Goal: Information Seeking & Learning: Learn about a topic

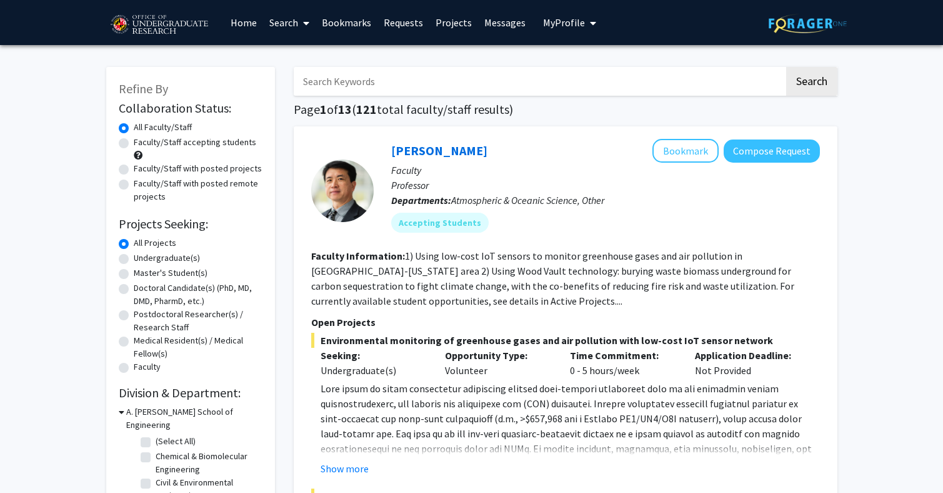
click at [134, 146] on label "Faculty/Staff accepting students" at bounding box center [195, 142] width 123 height 13
click at [134, 144] on input "Faculty/Staff accepting students" at bounding box center [138, 140] width 8 height 8
radio input "true"
click at [165, 262] on label "Undergraduate(s)" at bounding box center [167, 257] width 66 height 13
click at [142, 259] on input "Undergraduate(s)" at bounding box center [138, 255] width 8 height 8
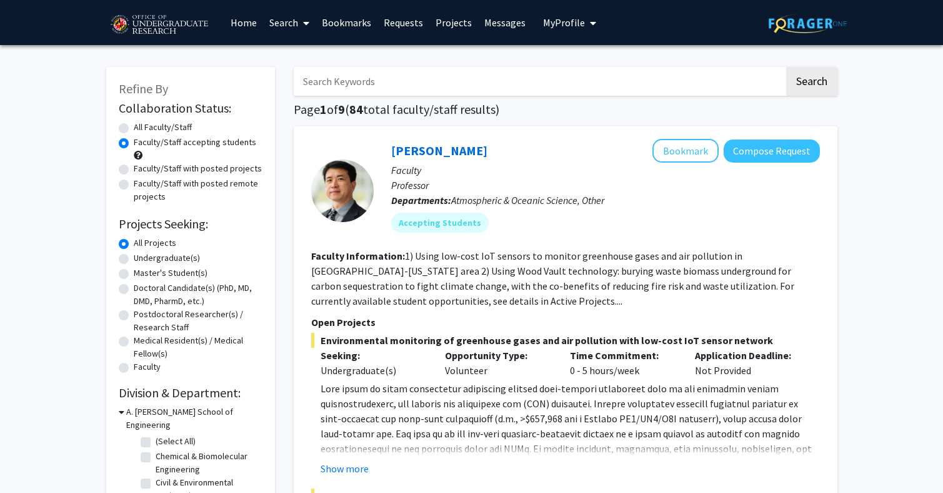
radio input "true"
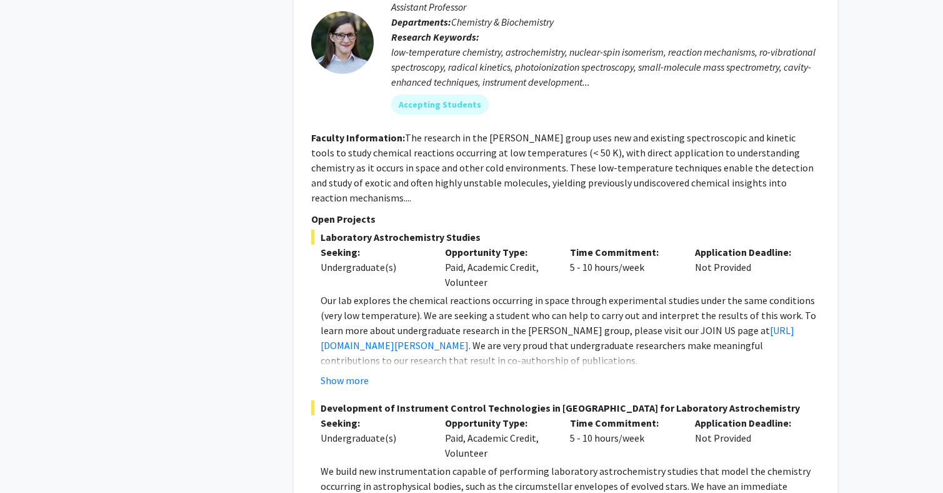
scroll to position [2763, 0]
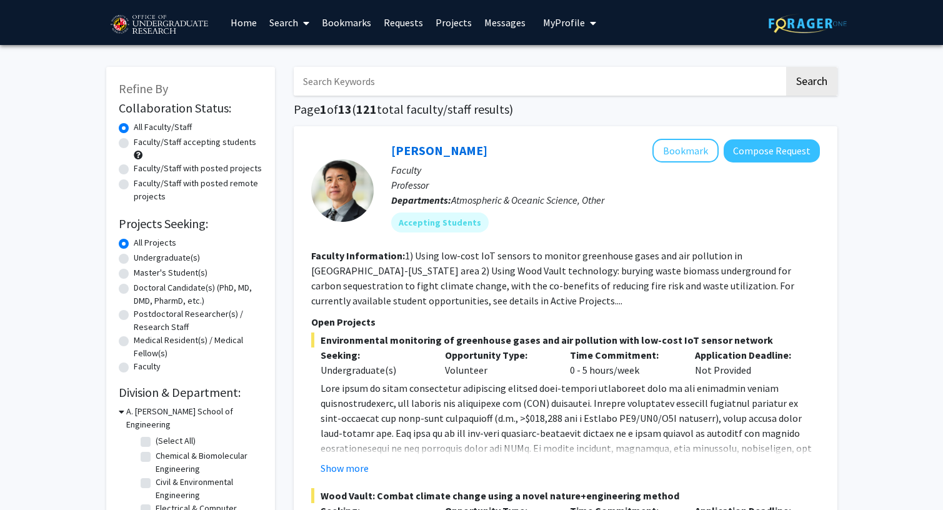
click at [189, 257] on label "Undergraduate(s)" at bounding box center [167, 257] width 66 height 13
click at [142, 257] on input "Undergraduate(s)" at bounding box center [138, 255] width 8 height 8
radio input "true"
